Goal: Information Seeking & Learning: Check status

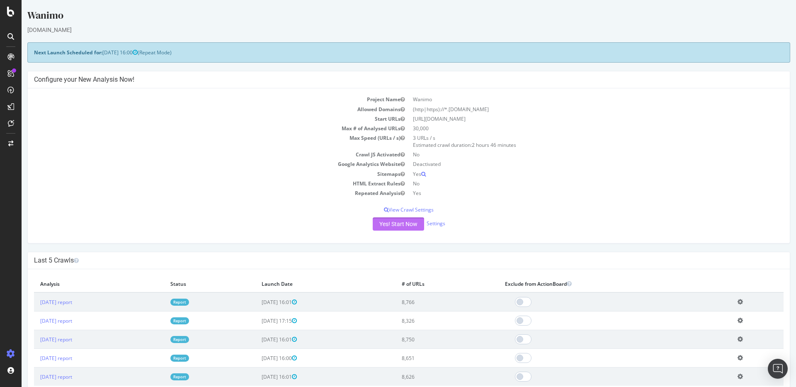
click at [394, 223] on button "Yes! Start Now" at bounding box center [398, 223] width 51 height 13
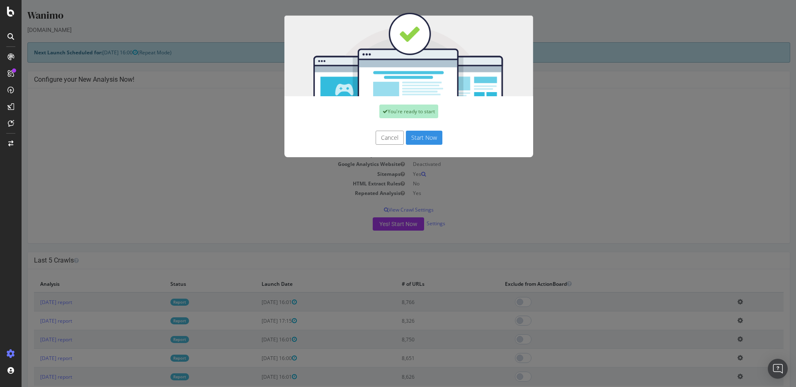
click at [414, 139] on button "Start Now" at bounding box center [424, 138] width 36 height 14
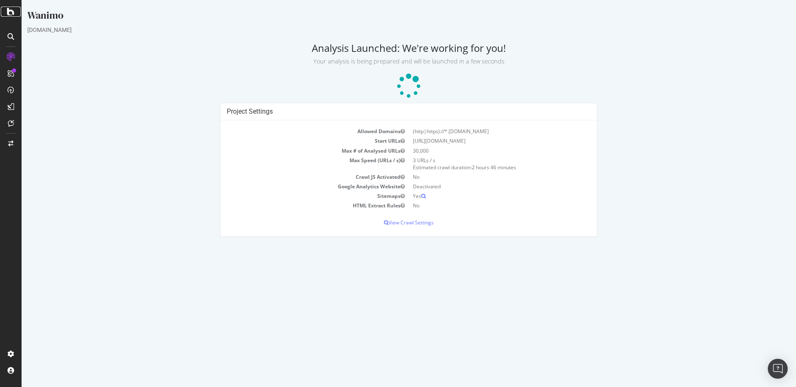
click at [9, 11] on icon at bounding box center [10, 12] width 7 height 10
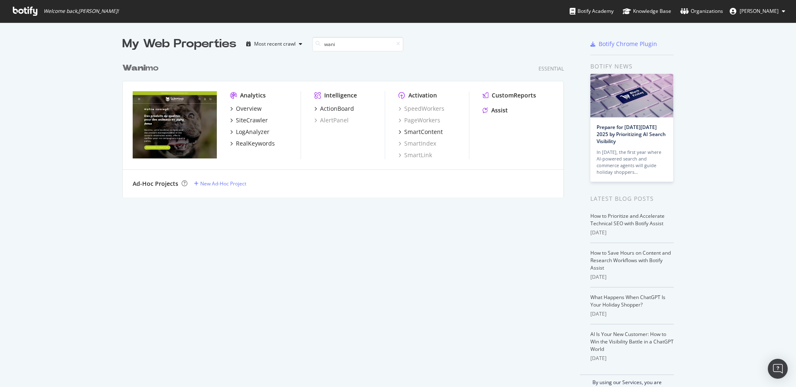
scroll to position [139, 442]
type input "wani"
click at [141, 65] on b "Wani" at bounding box center [133, 68] width 23 height 8
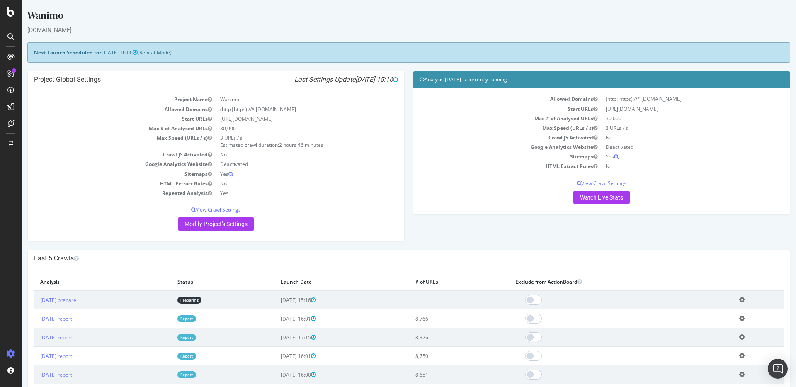
click at [95, 316] on td "[DATE] report" at bounding box center [102, 318] width 137 height 19
click at [72, 318] on link "[DATE] report" at bounding box center [56, 318] width 32 height 7
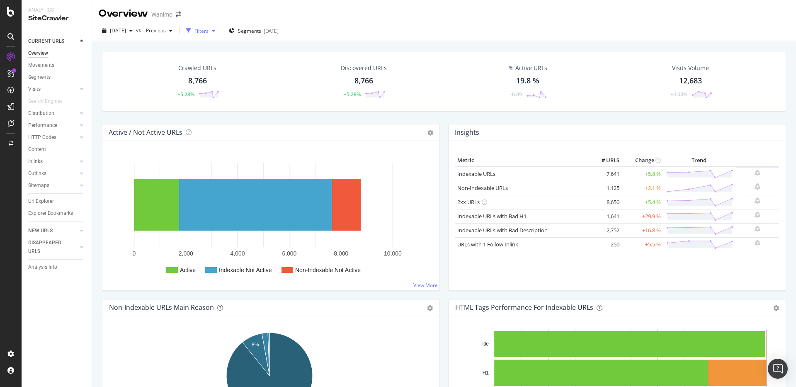
click at [218, 36] on div "Filters" at bounding box center [201, 30] width 36 height 12
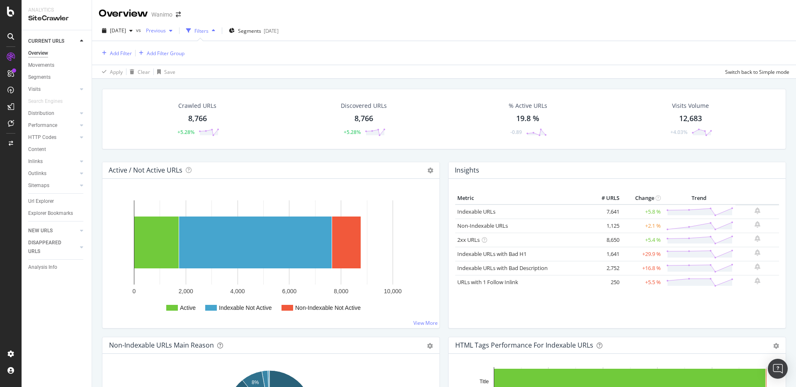
click at [166, 29] on span "Previous" at bounding box center [154, 30] width 23 height 7
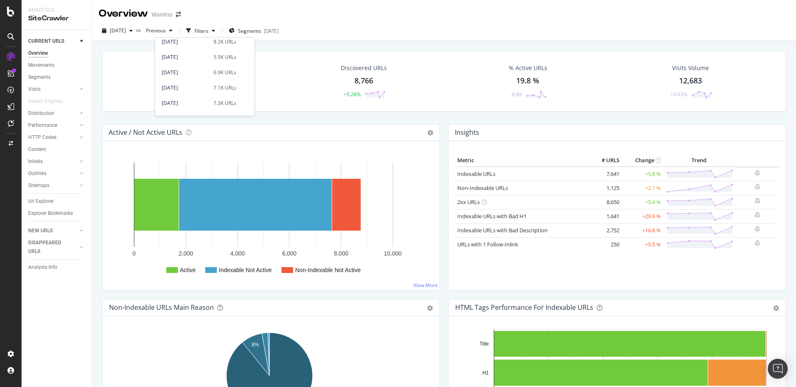
scroll to position [139, 0]
click at [224, 70] on div "[DATE] 6.9K URLs" at bounding box center [199, 72] width 75 height 7
